Goal: Information Seeking & Learning: Learn about a topic

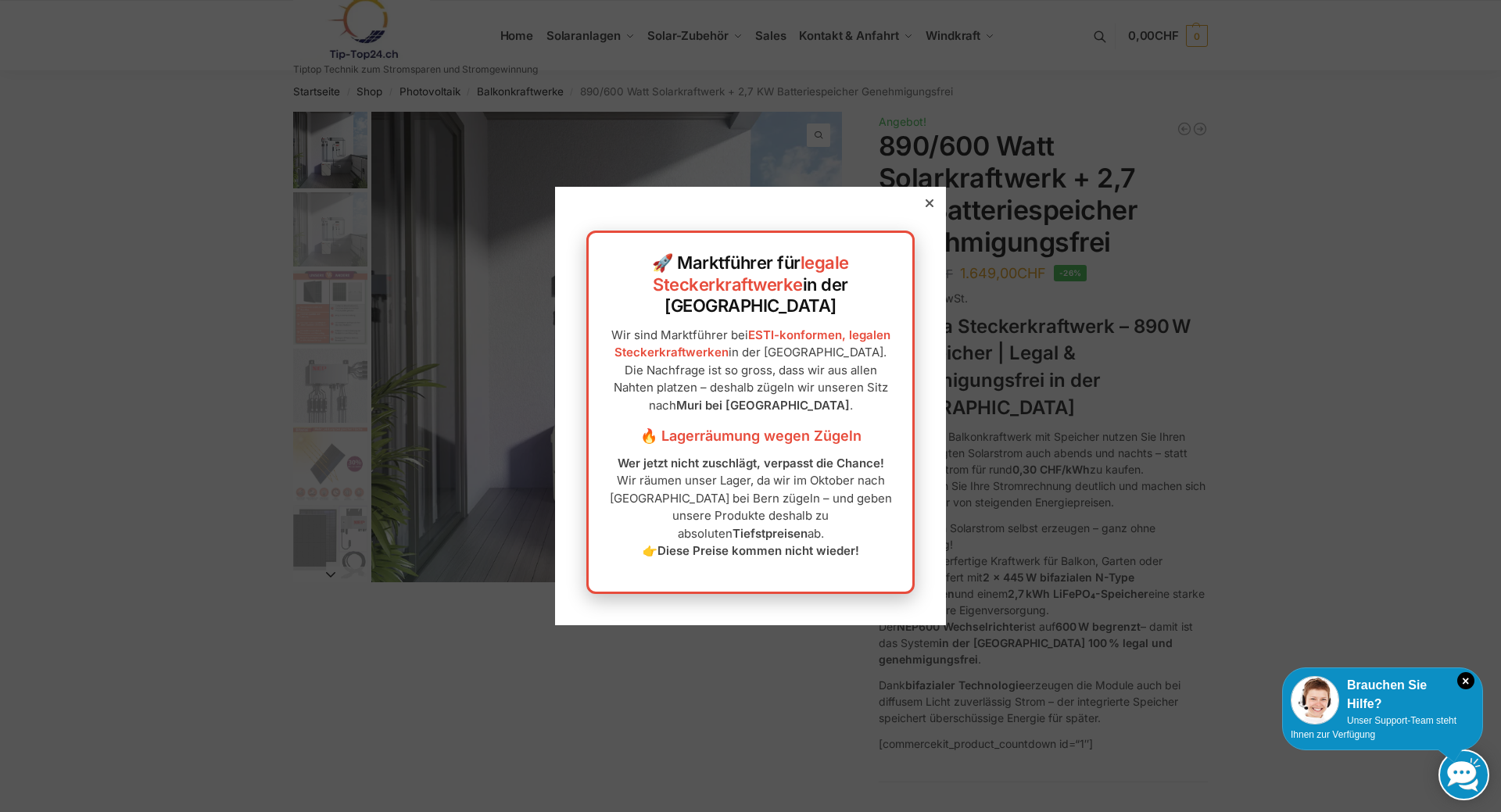
click at [926, 207] on icon at bounding box center [930, 203] width 8 height 8
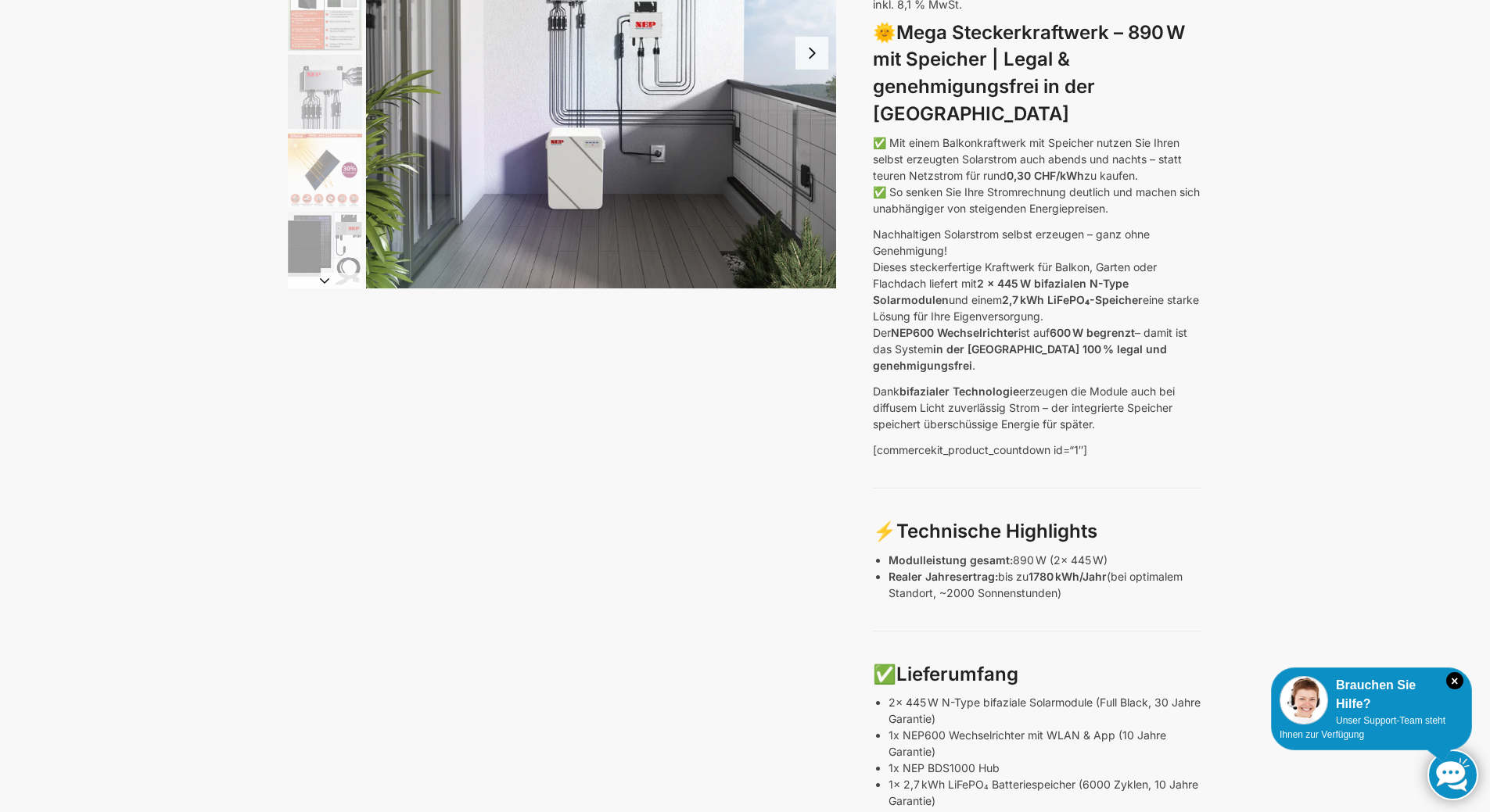
scroll to position [79, 0]
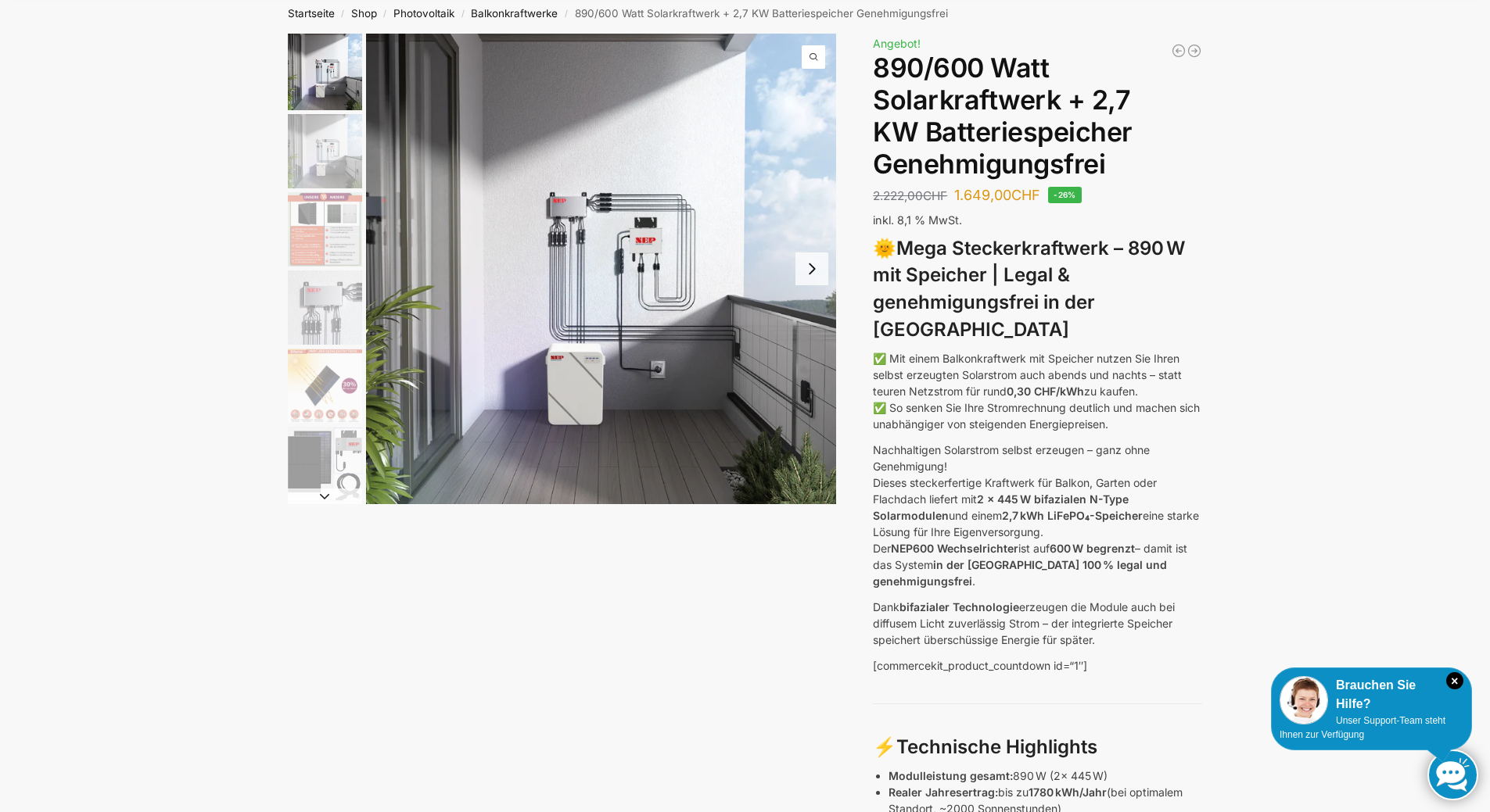
click at [643, 299] on img "1 / 12" at bounding box center [601, 268] width 470 height 470
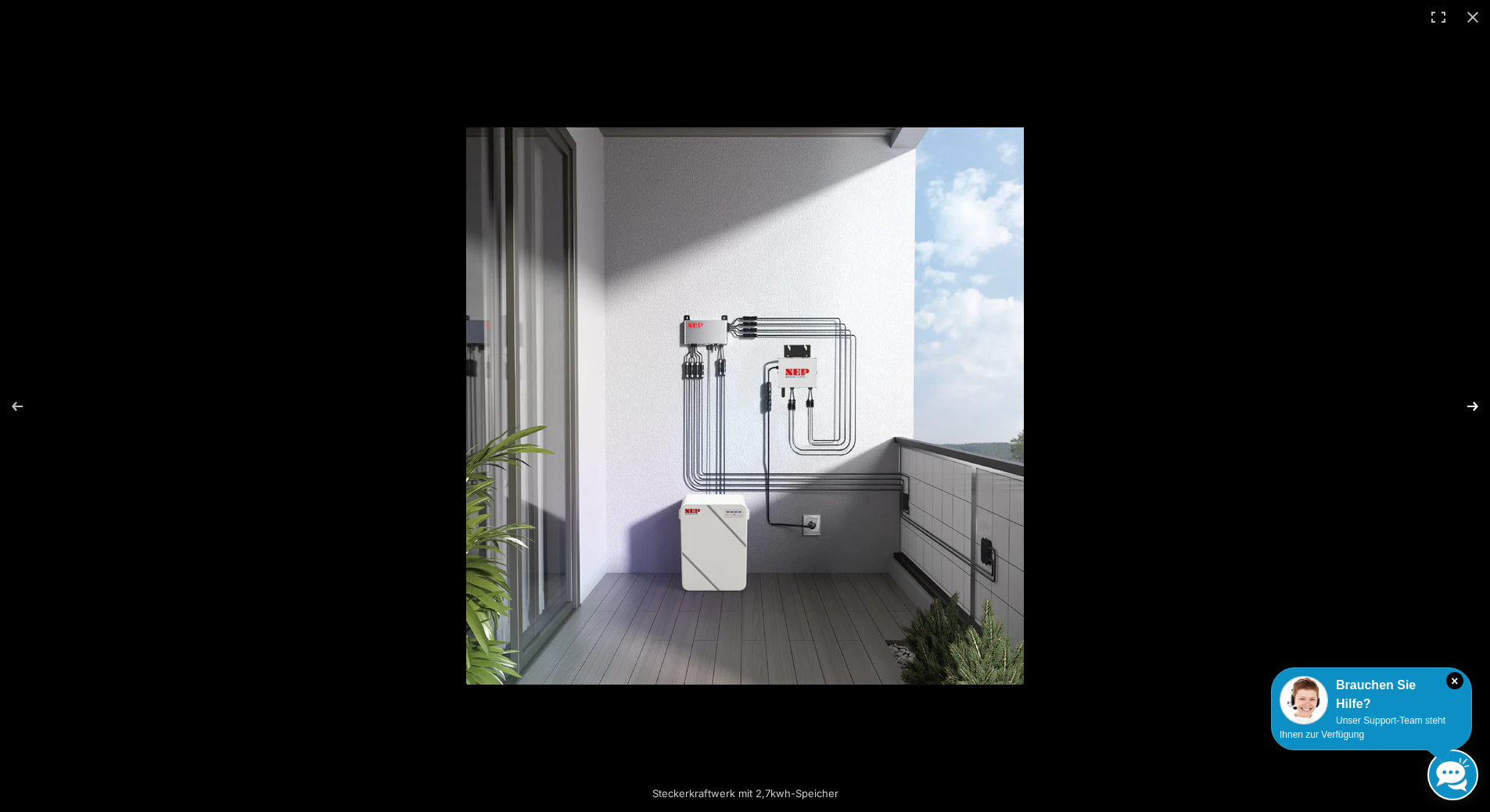
click at [1471, 408] on button "Next (arrow right)" at bounding box center [1462, 406] width 54 height 79
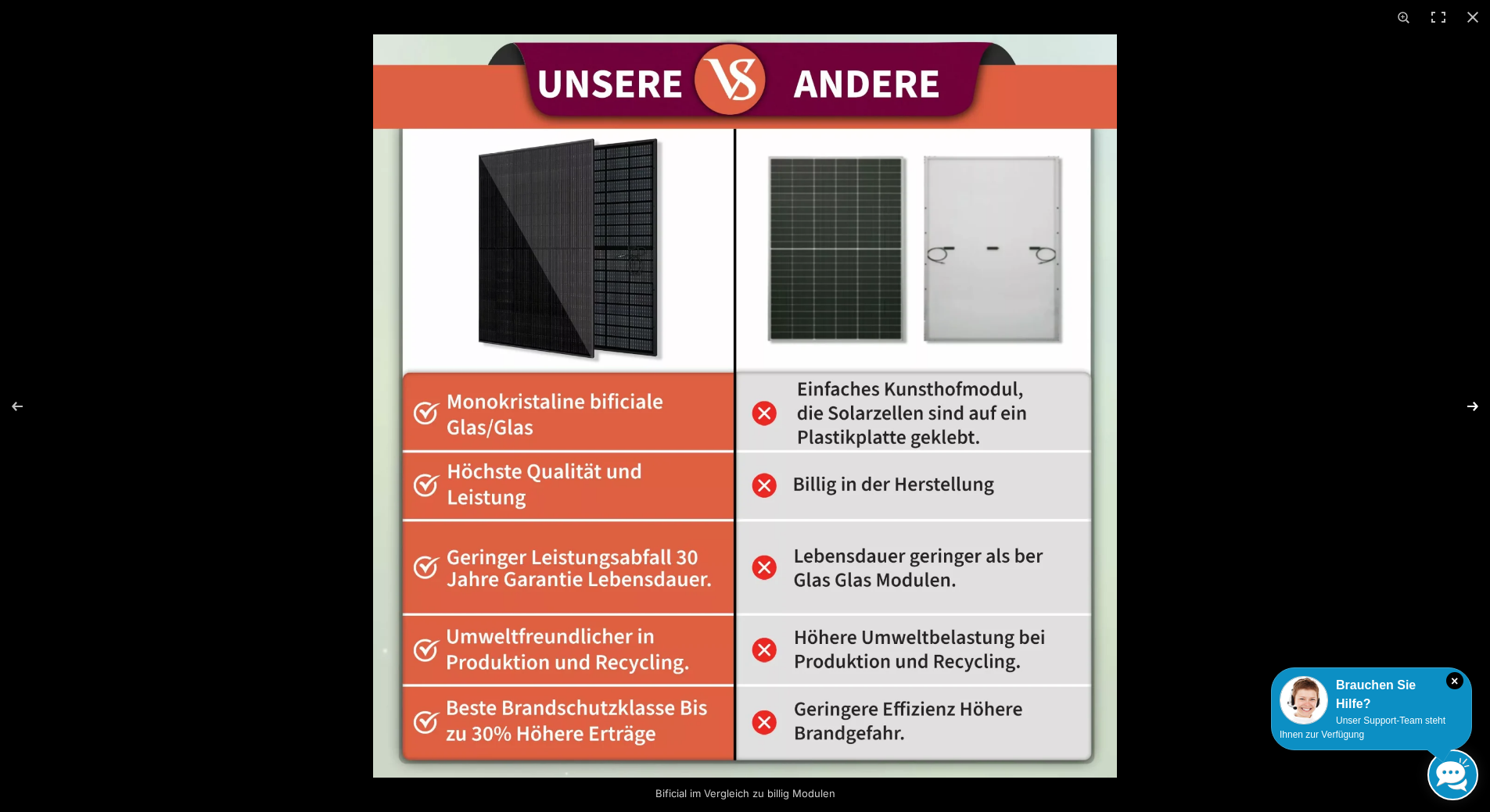
click at [1471, 408] on button "Next (arrow right)" at bounding box center [1462, 406] width 54 height 79
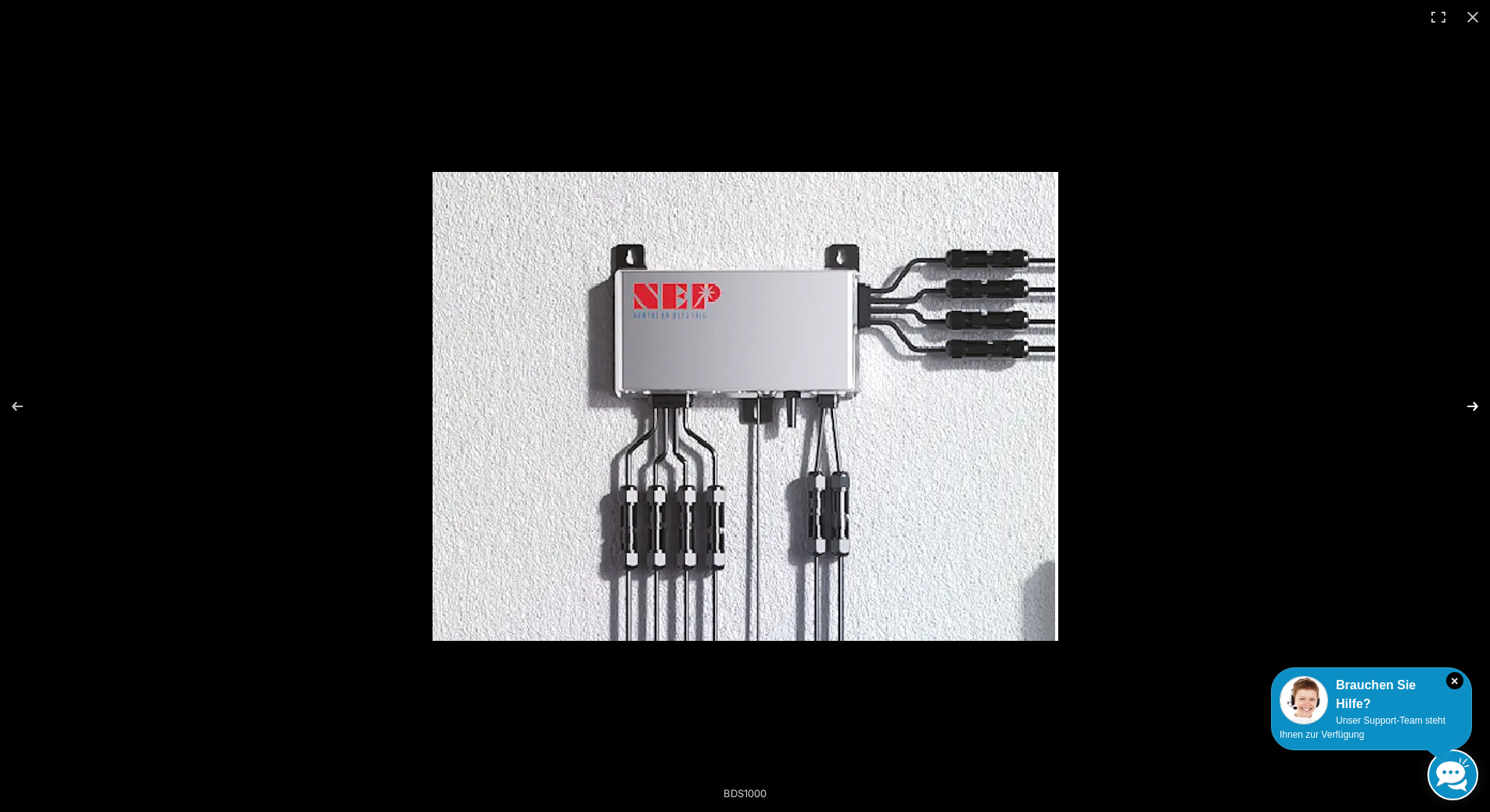
click at [1471, 408] on button "Next (arrow right)" at bounding box center [1462, 406] width 54 height 79
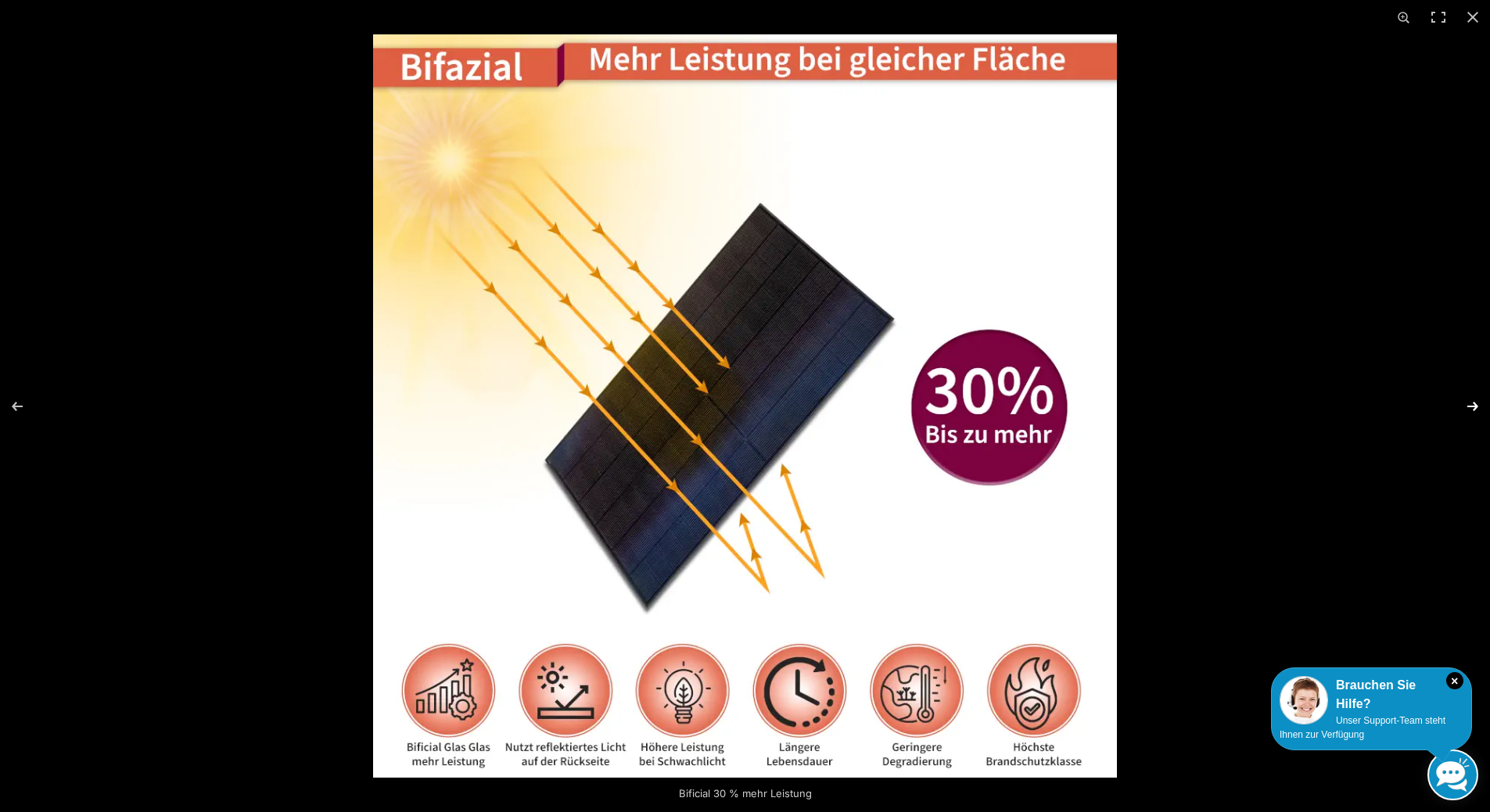
click at [1471, 408] on button "Next (arrow right)" at bounding box center [1462, 406] width 54 height 79
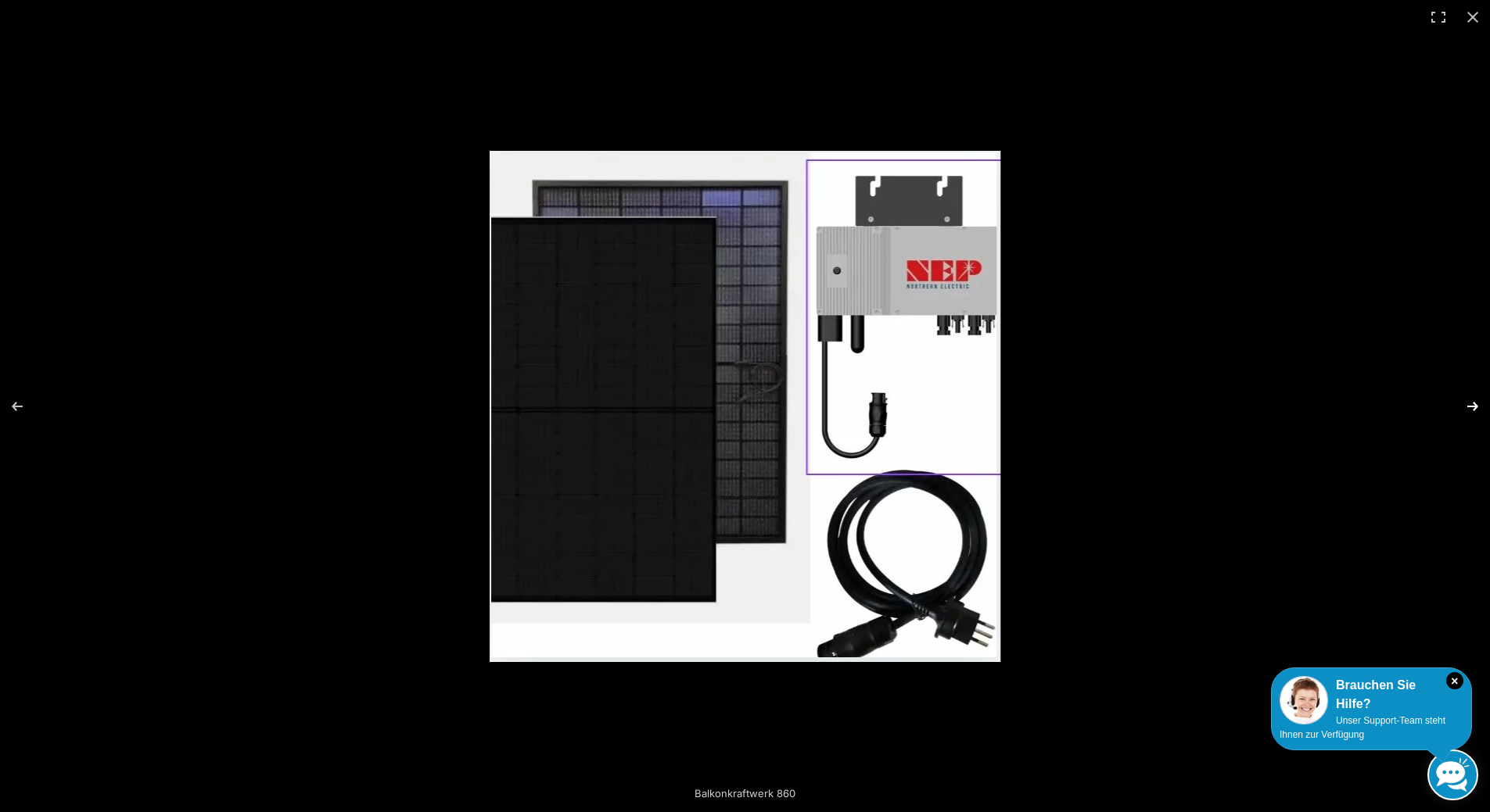
click at [1471, 408] on button "Next (arrow right)" at bounding box center [1462, 406] width 54 height 79
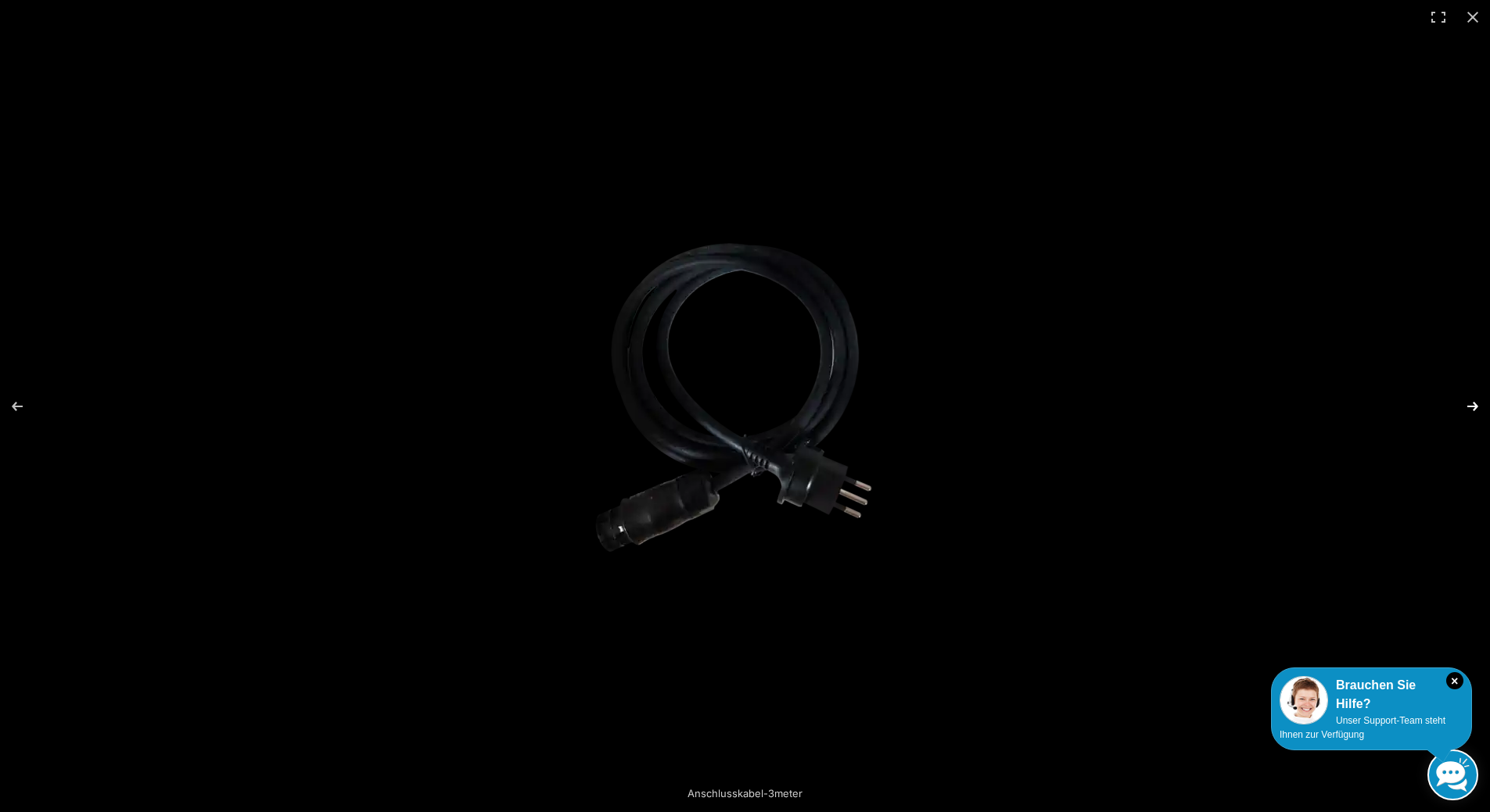
click at [1471, 408] on button "Next (arrow right)" at bounding box center [1462, 406] width 54 height 79
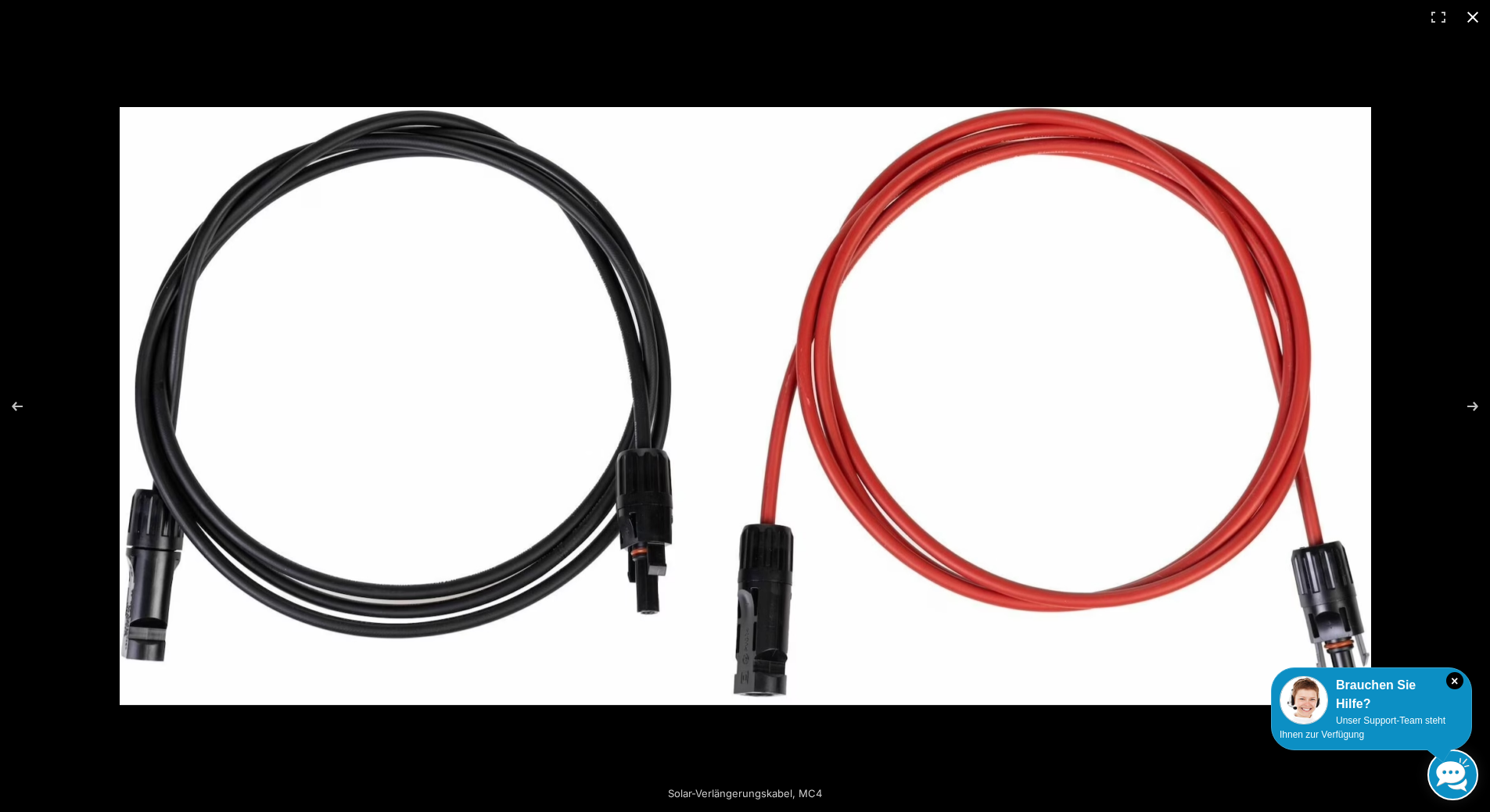
click at [1471, 22] on button "Close (Esc)" at bounding box center [1473, 17] width 35 height 35
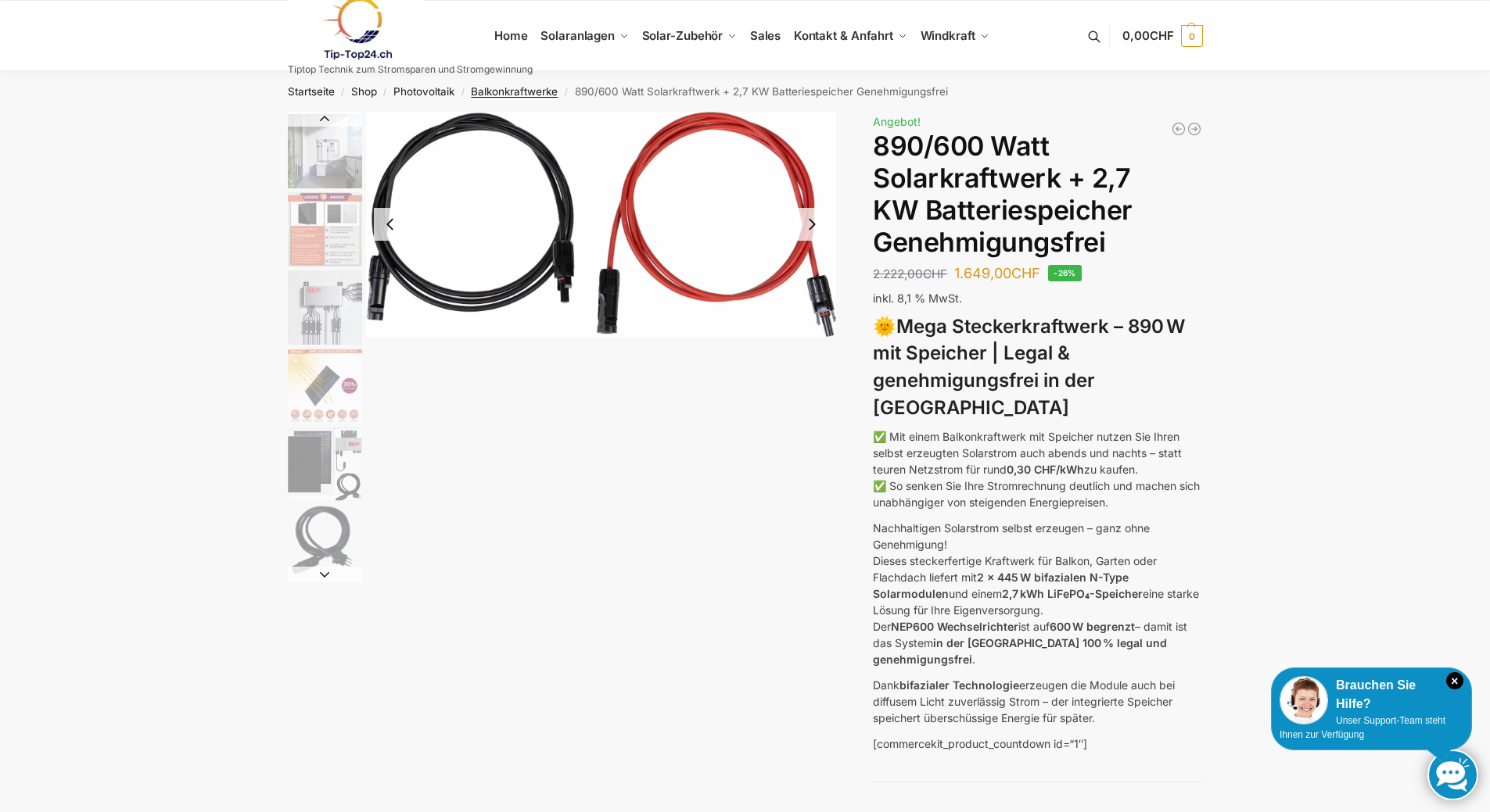
click at [486, 90] on link "Balkonkraftwerke" at bounding box center [514, 91] width 87 height 12
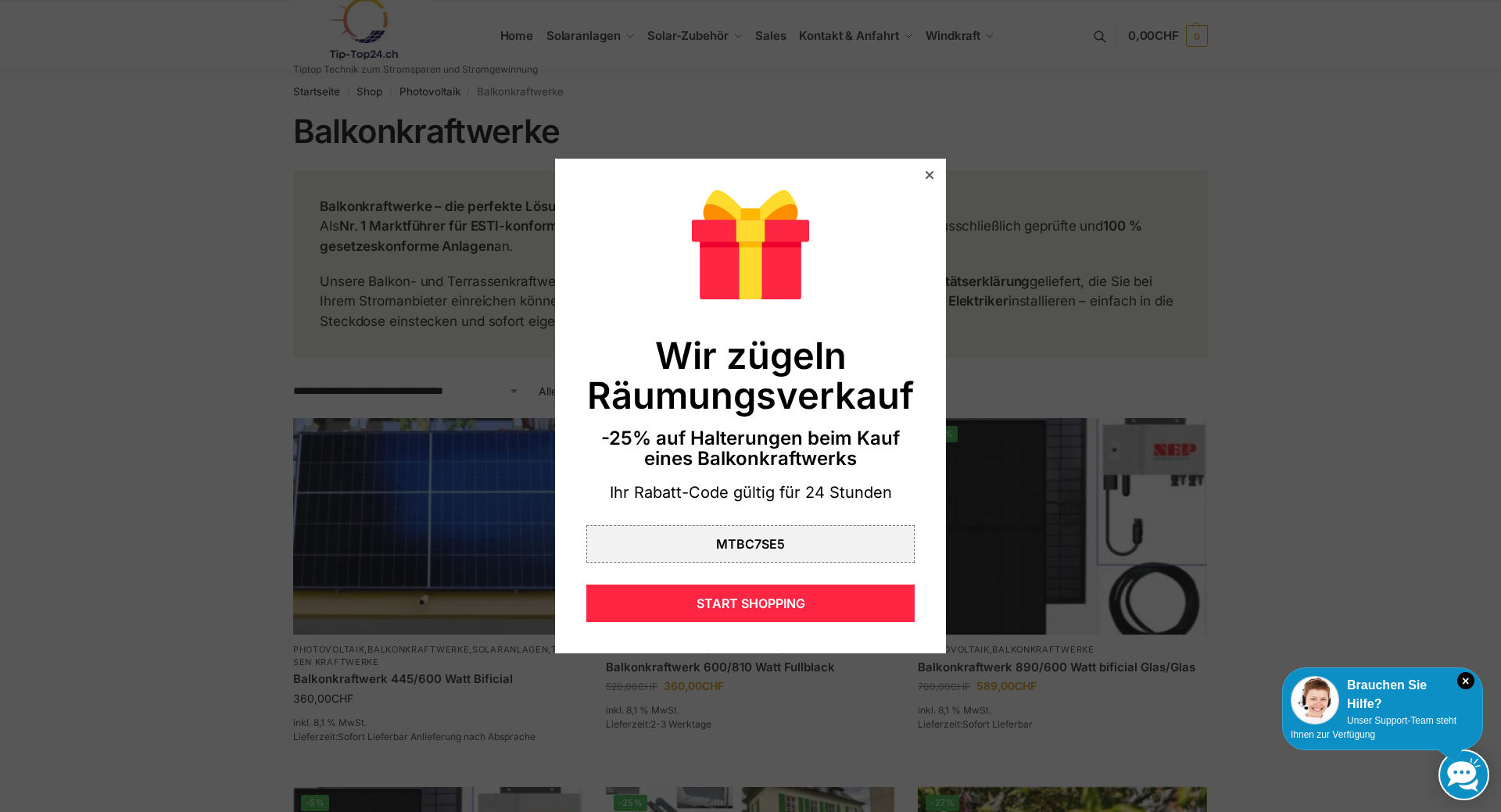
click at [923, 179] on div at bounding box center [930, 175] width 14 height 14
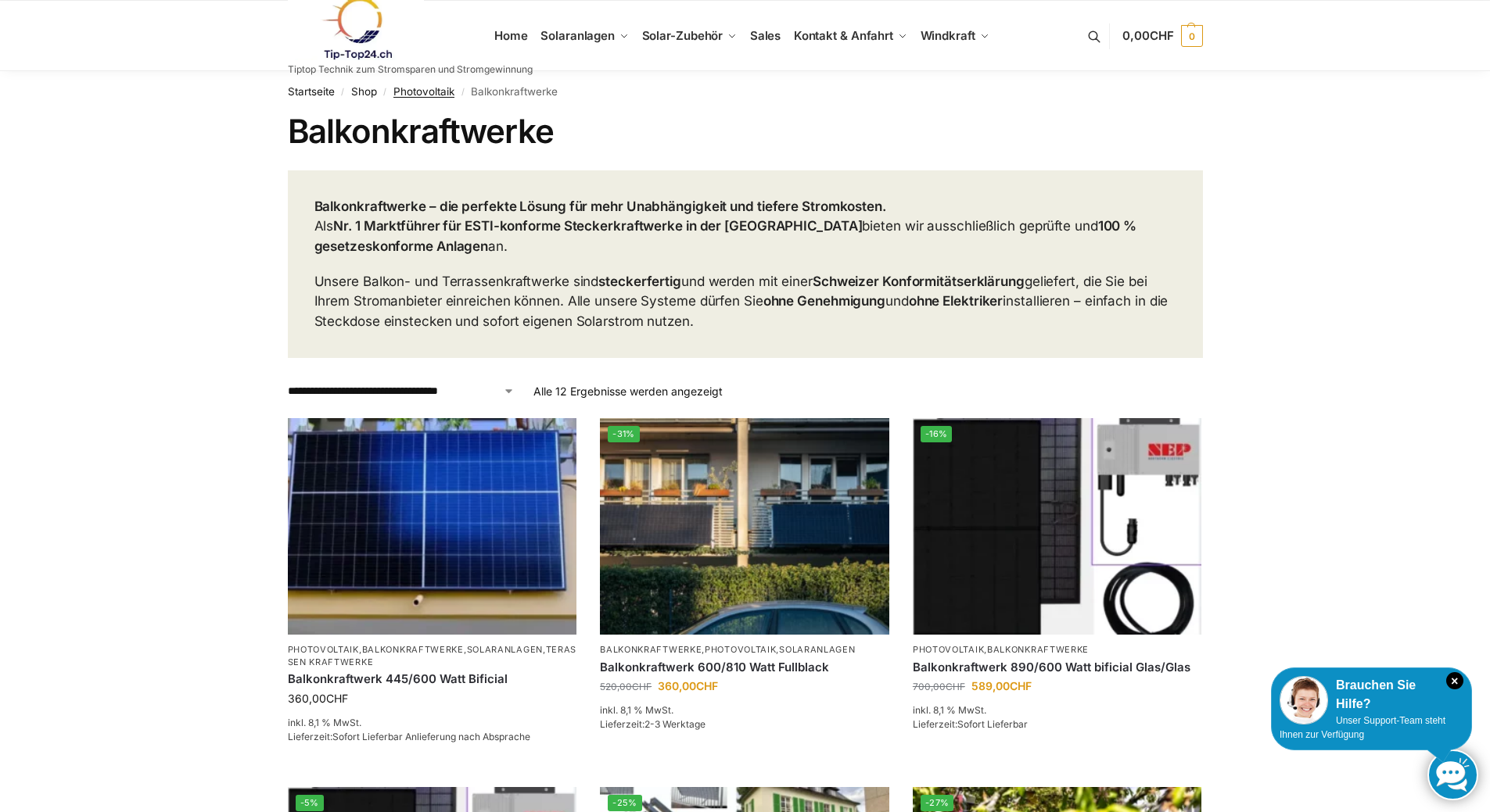
click at [419, 88] on link "Photovoltaik" at bounding box center [424, 91] width 61 height 12
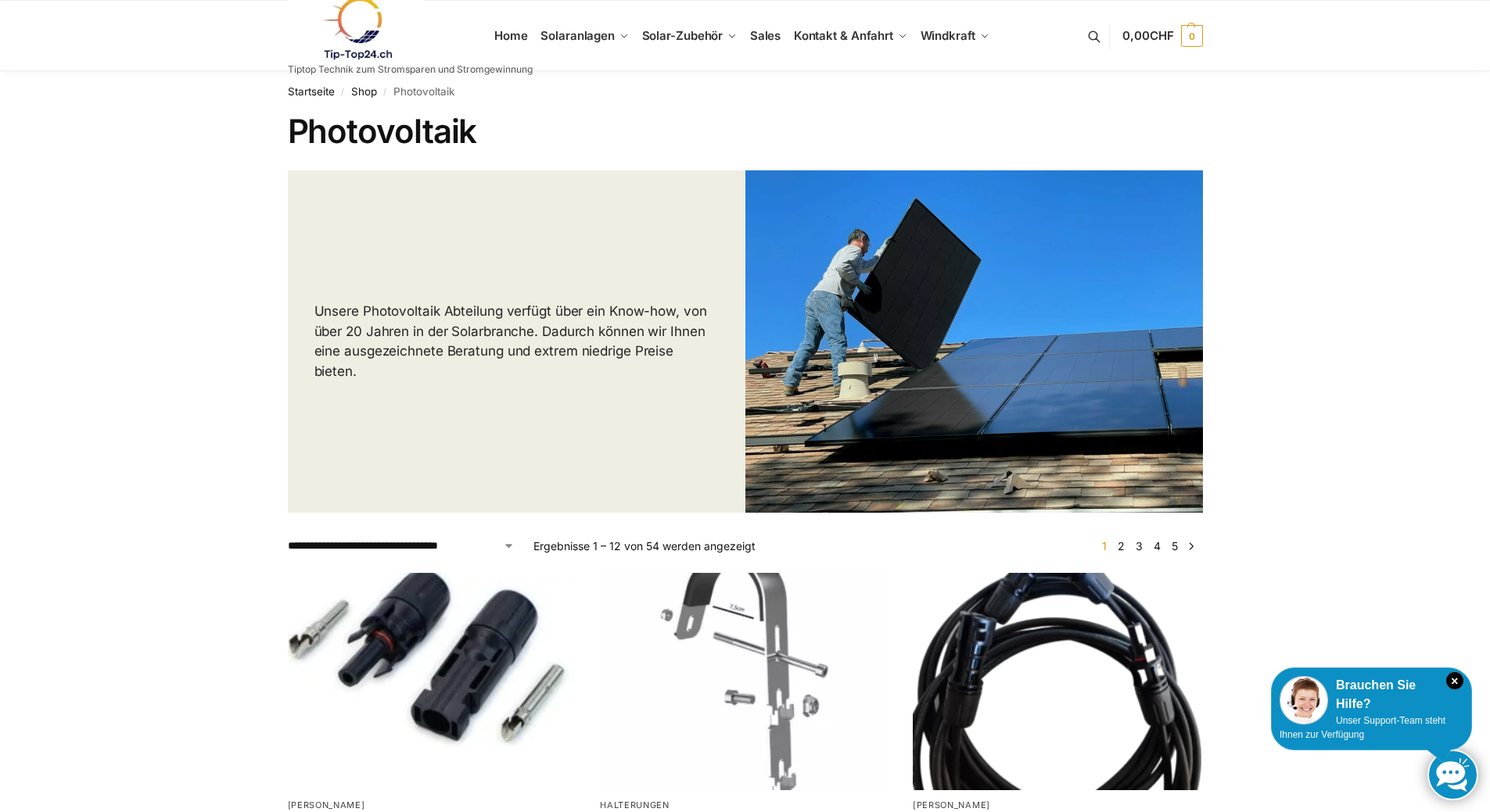
click at [1121, 547] on link "2" at bounding box center [1121, 545] width 15 height 13
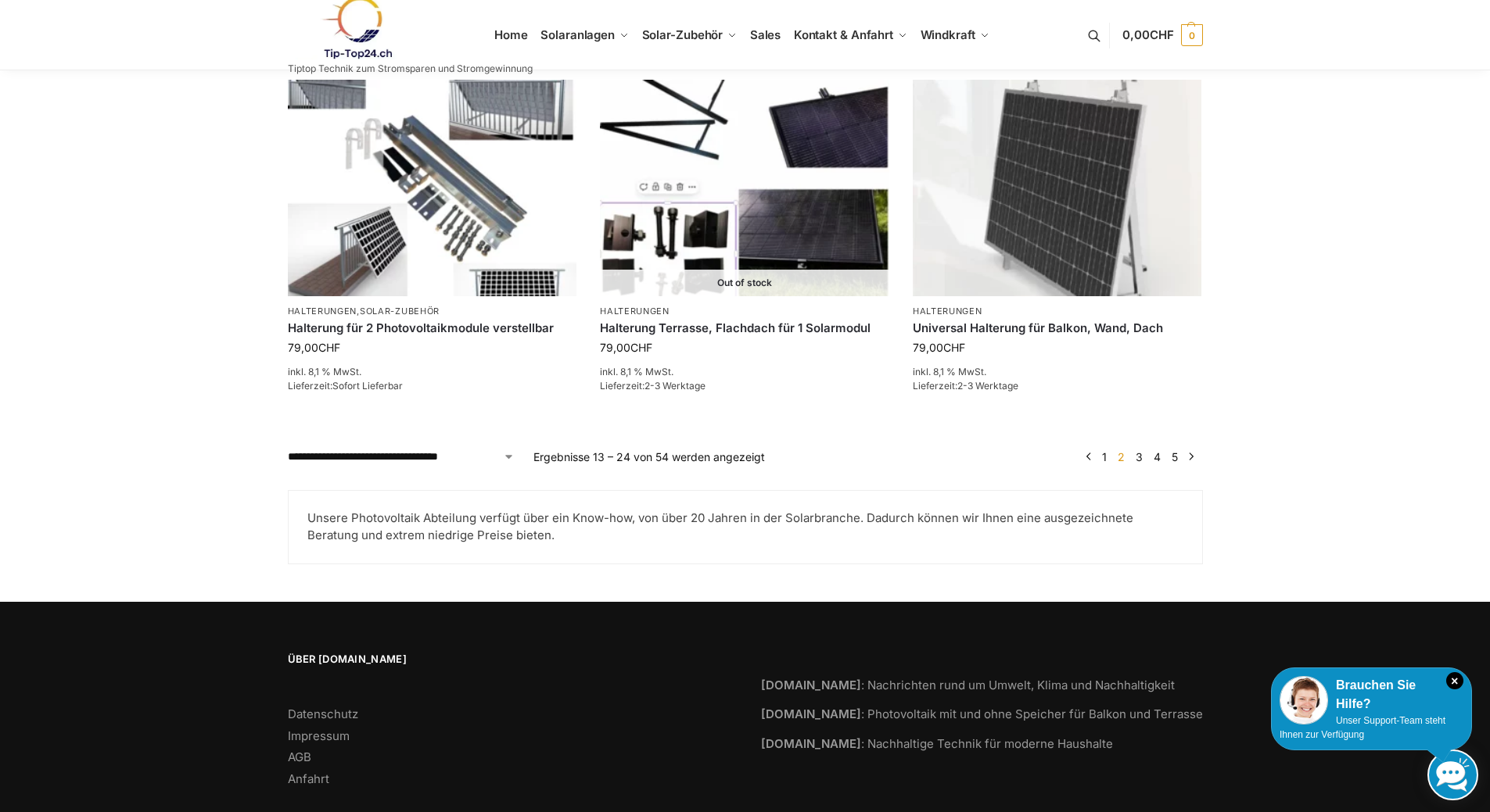
scroll to position [1624, 0]
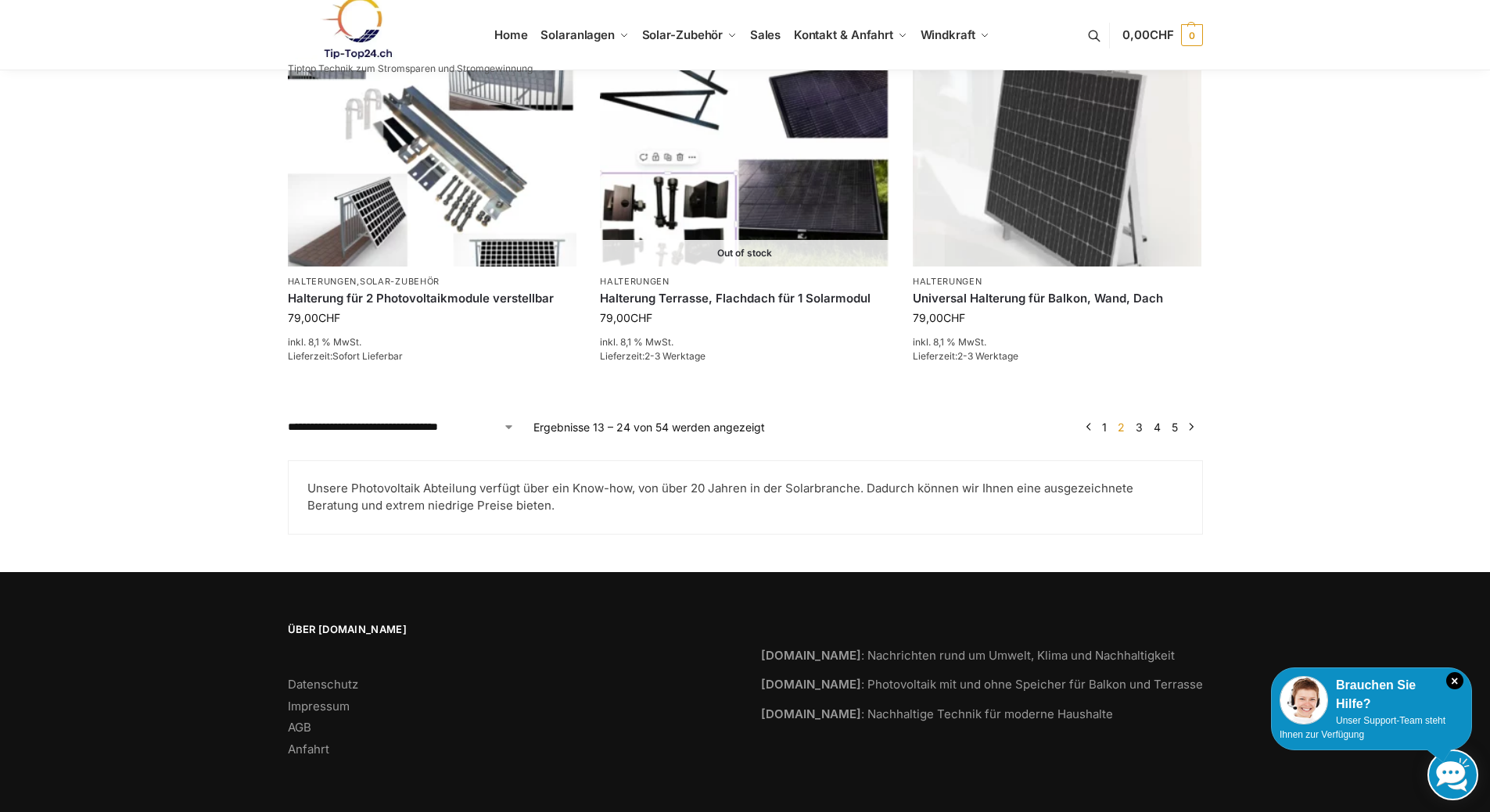
click at [1137, 429] on link "3" at bounding box center [1139, 426] width 15 height 13
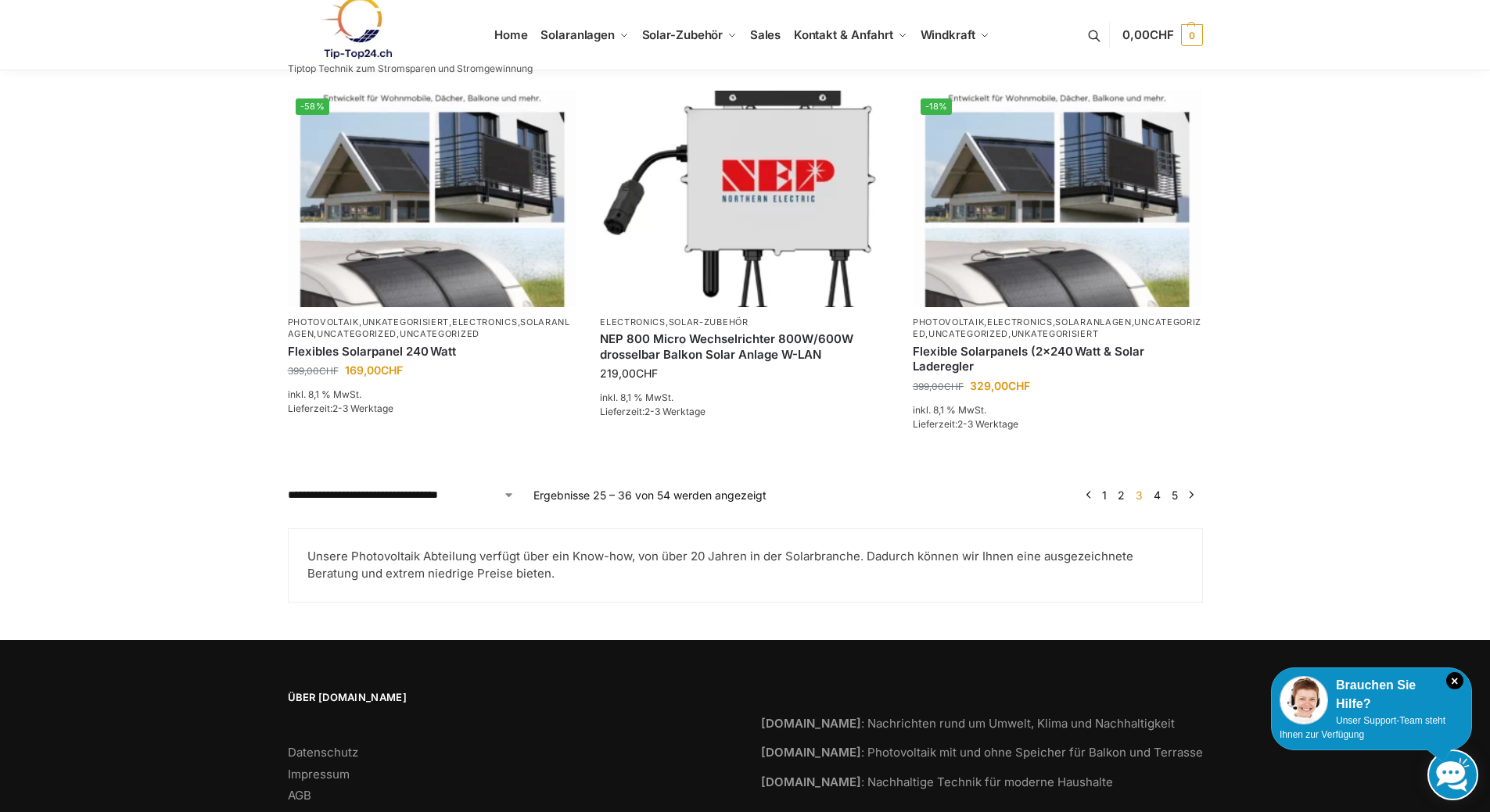
scroll to position [1641, 0]
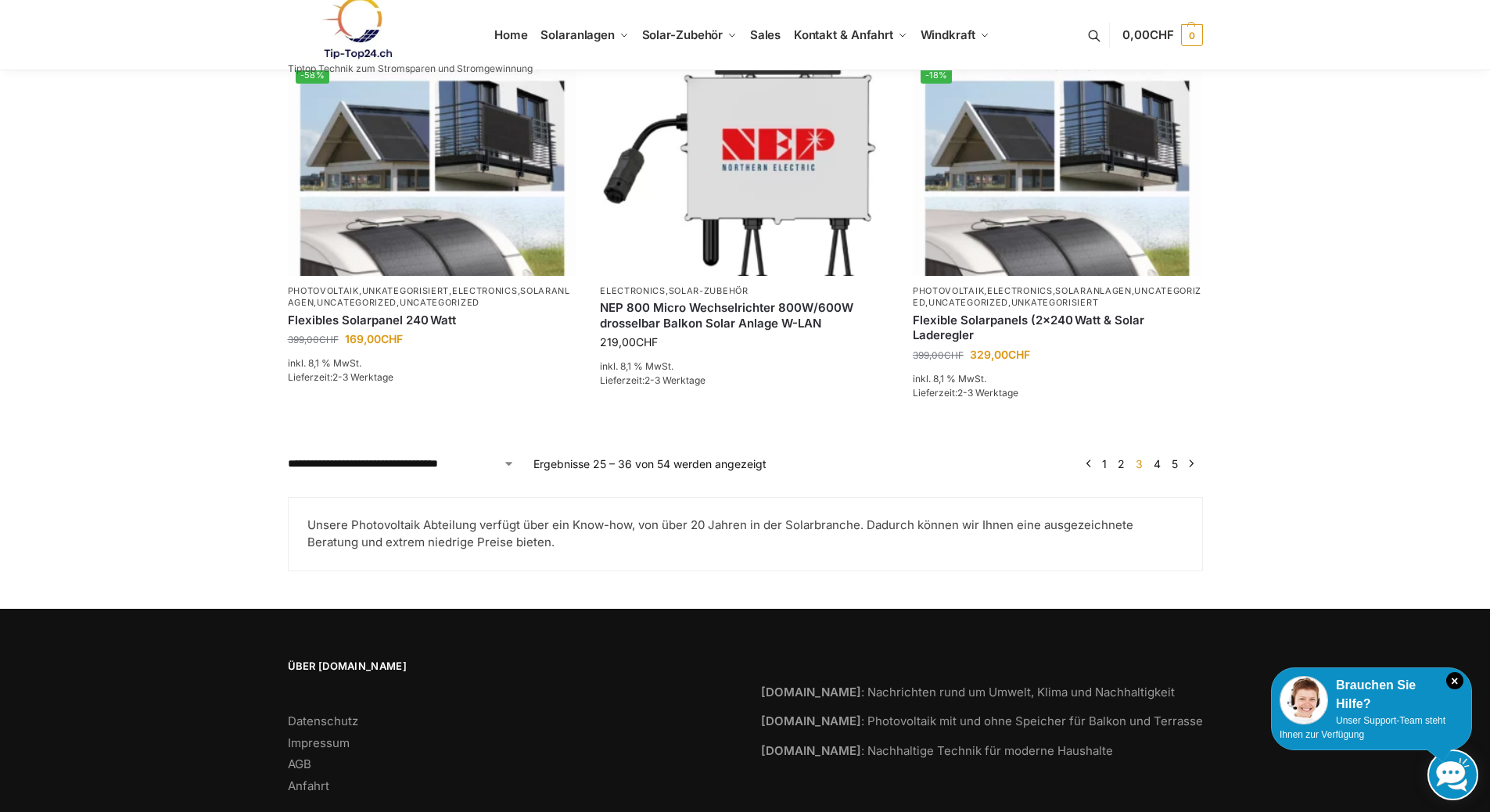
click at [1155, 463] on link "4" at bounding box center [1157, 463] width 15 height 13
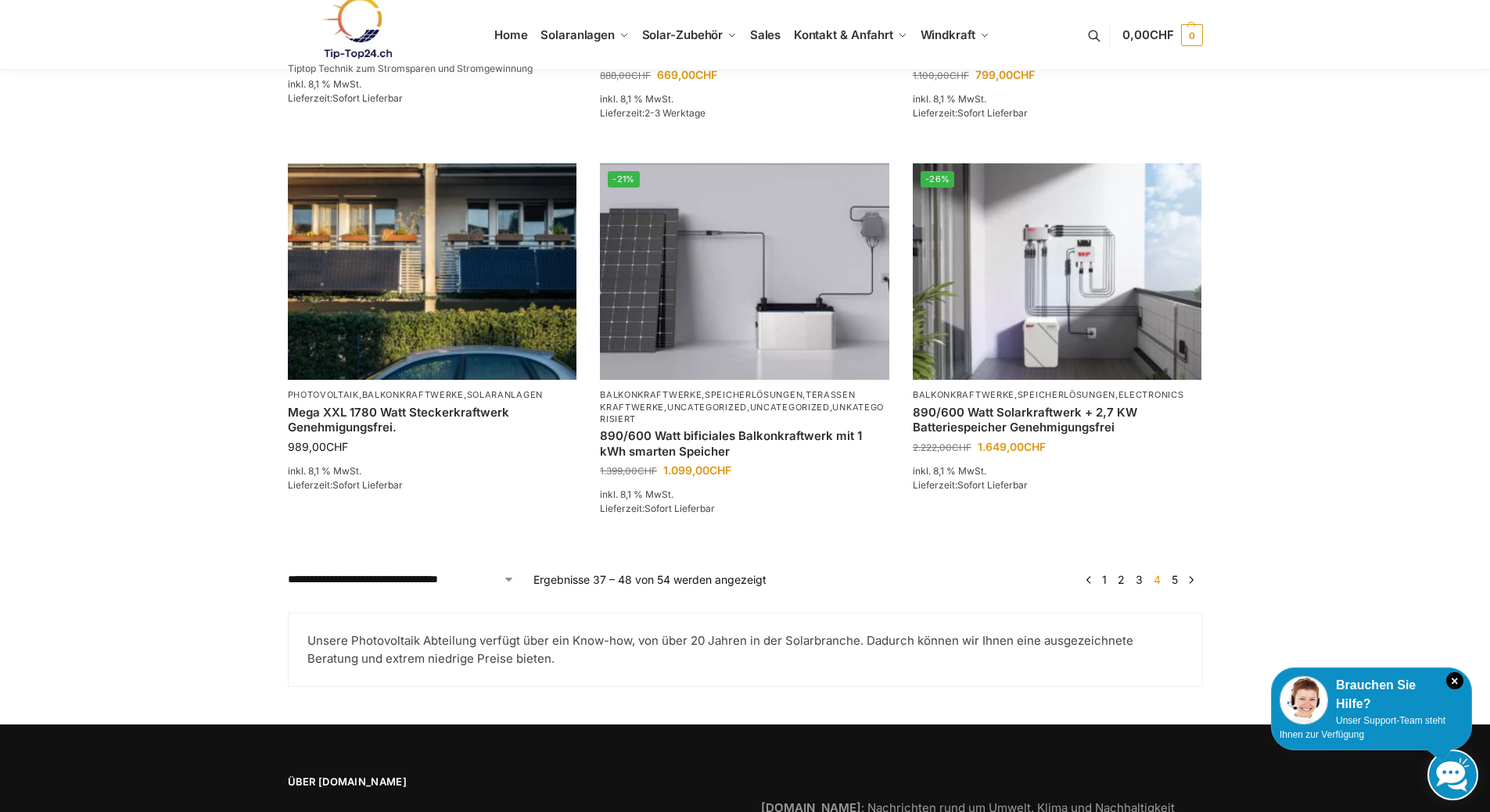
scroll to position [1564, 0]
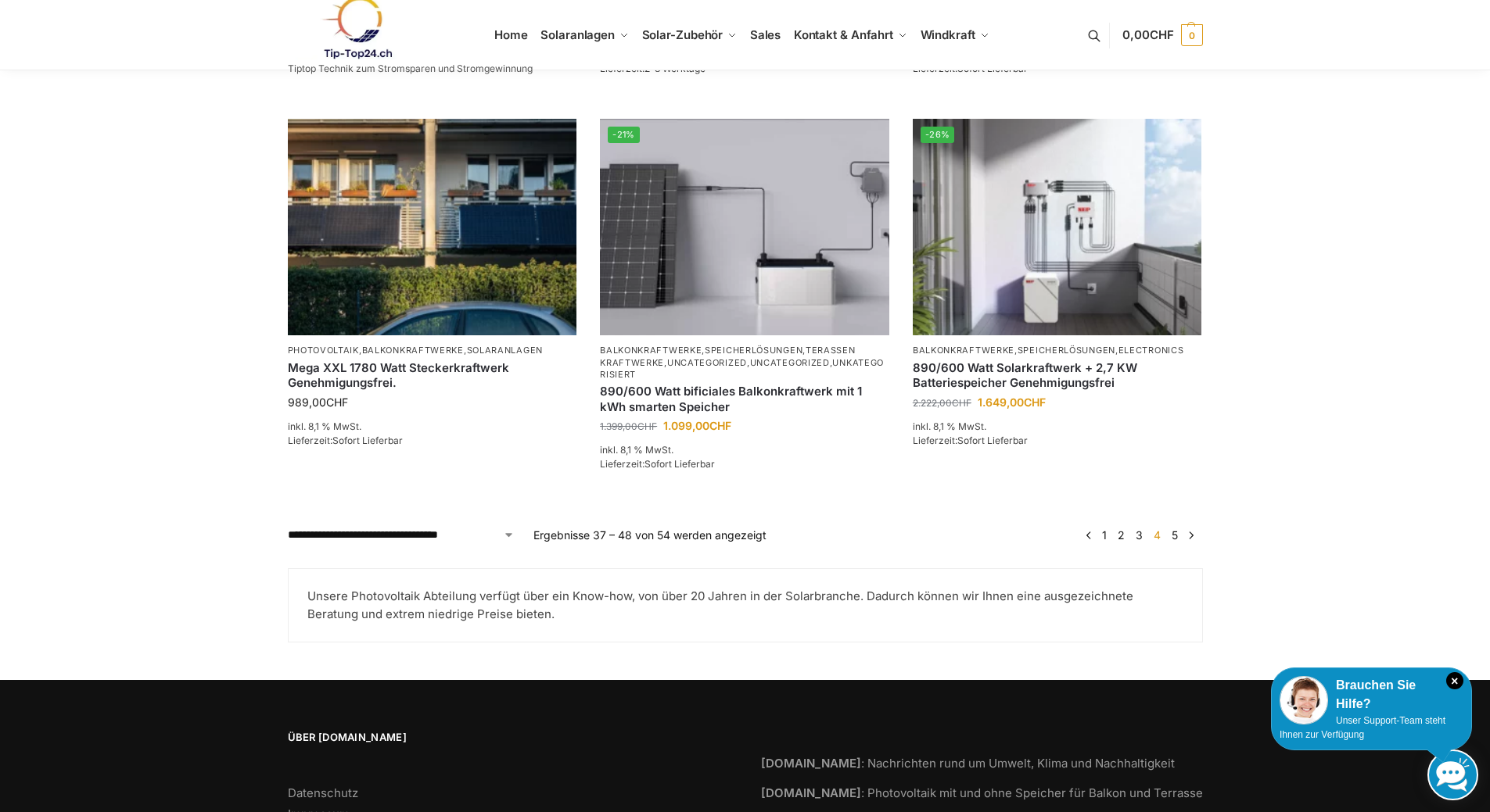
click at [1175, 538] on link "5" at bounding box center [1174, 534] width 14 height 13
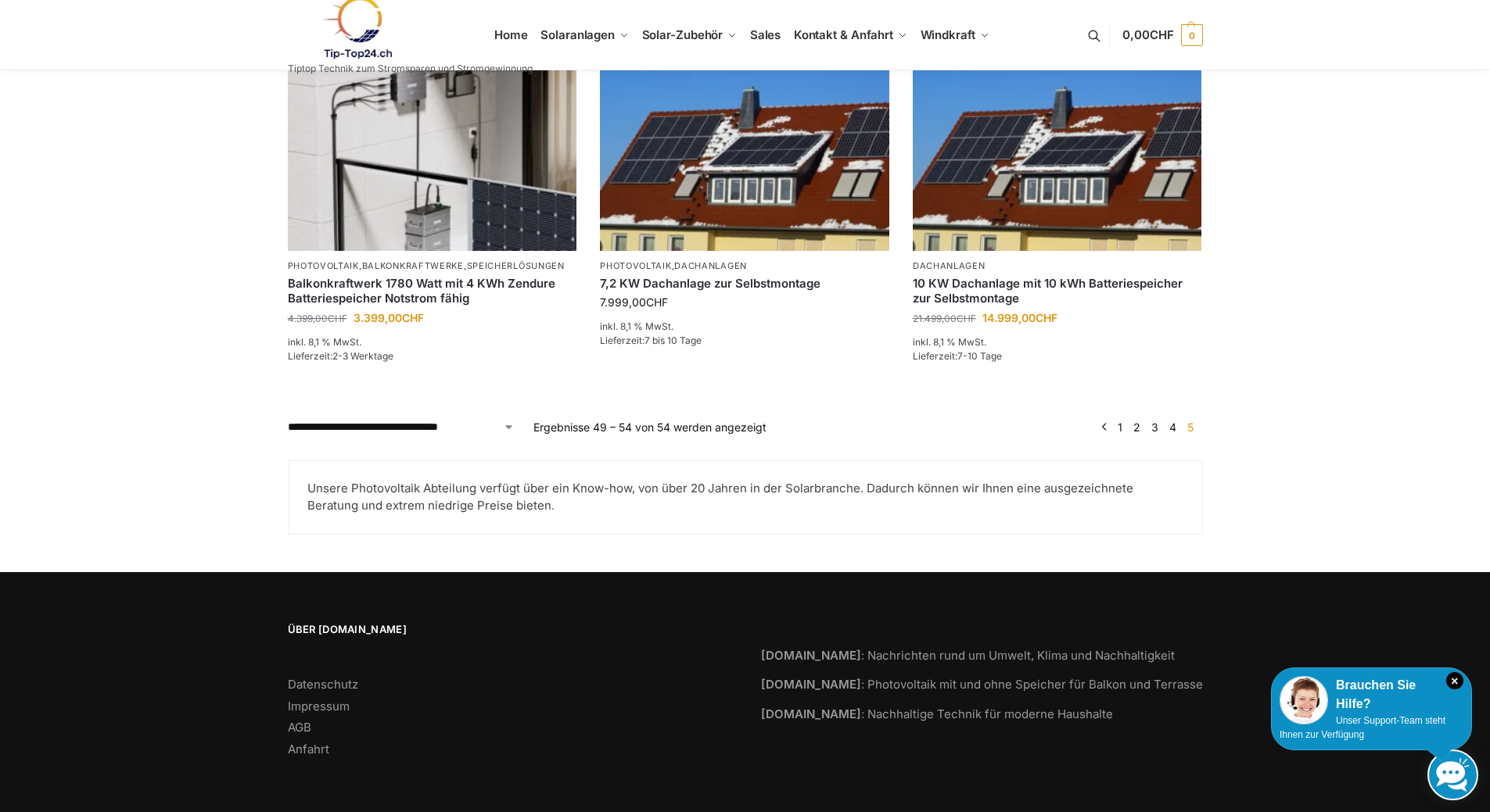
scroll to position [363, 0]
